Goal: Find contact information: Find contact information

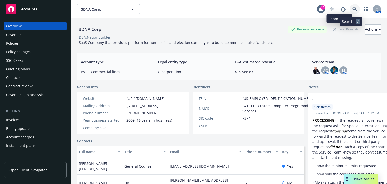
click at [349, 7] on link at bounding box center [354, 9] width 10 height 10
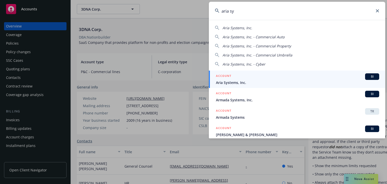
type input "aria sy"
click at [251, 83] on span "Aria Systems, Inc." at bounding box center [297, 82] width 163 height 5
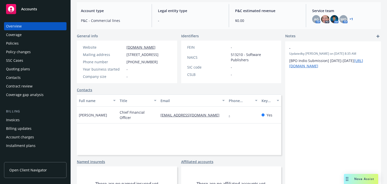
scroll to position [56, 0]
drag, startPoint x: 218, startPoint y: 117, endPoint x: 158, endPoint y: 119, distance: 60.4
click at [158, 119] on div "[EMAIL_ADDRESS][DOMAIN_NAME]" at bounding box center [192, 114] width 68 height 17
copy link "[EMAIL_ADDRESS][DOMAIN_NAME]"
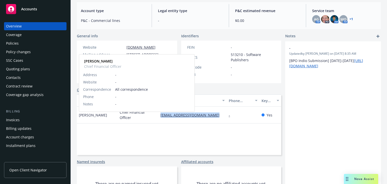
drag, startPoint x: 90, startPoint y: 118, endPoint x: 106, endPoint y: 118, distance: 16.1
click at [106, 118] on span "[PERSON_NAME]" at bounding box center [93, 114] width 28 height 5
drag, startPoint x: 111, startPoint y: 118, endPoint x: 89, endPoint y: 119, distance: 21.7
click at [89, 119] on div "[PERSON_NAME] [PERSON_NAME] Chief Financial Officer Address - Website - Corresp…" at bounding box center [97, 114] width 41 height 17
copy span "[PERSON_NAME]"
